Goal: Transaction & Acquisition: Subscribe to service/newsletter

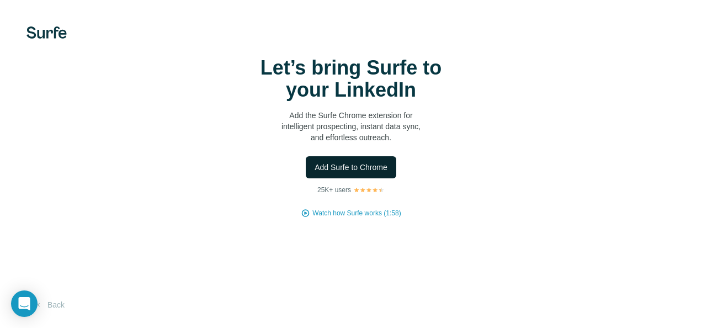
click at [384, 168] on span "Add Surfe to Chrome" at bounding box center [351, 167] width 73 height 11
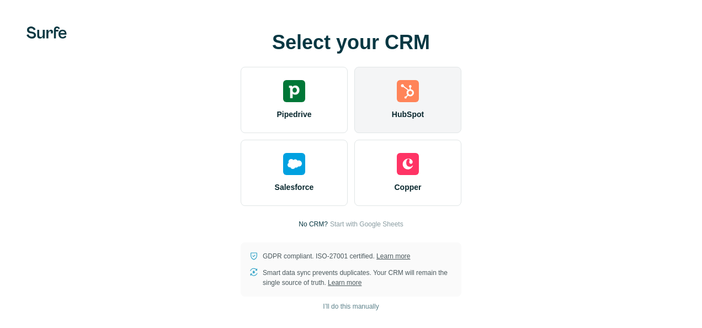
click at [379, 105] on div "HubSpot" at bounding box center [407, 100] width 107 height 66
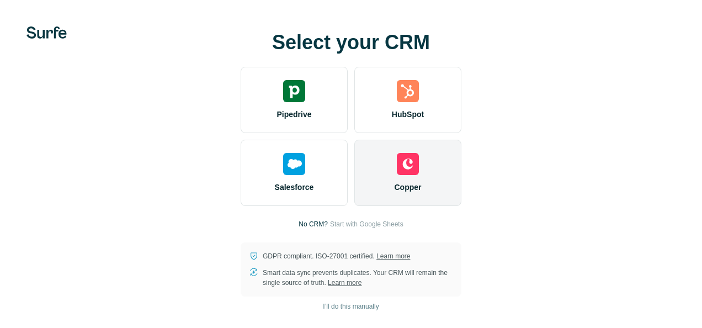
click at [396, 147] on div "Copper" at bounding box center [407, 173] width 107 height 66
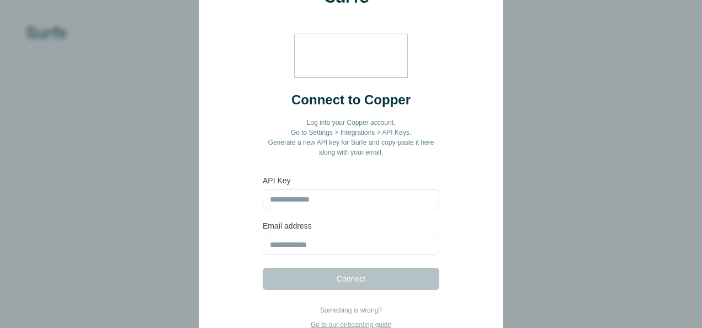
click at [468, 191] on div "Connect to Copper Log into your Copper account. Go to Settings > Integrations >…" at bounding box center [350, 198] width 247 height 214
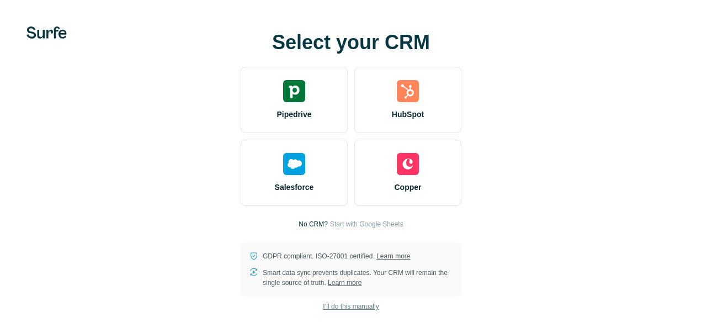
click at [353, 308] on span "I’ll do this manually" at bounding box center [351, 306] width 56 height 10
click at [359, 305] on span "I’ll do this manually" at bounding box center [351, 306] width 56 height 10
